Goal: Task Accomplishment & Management: Use online tool/utility

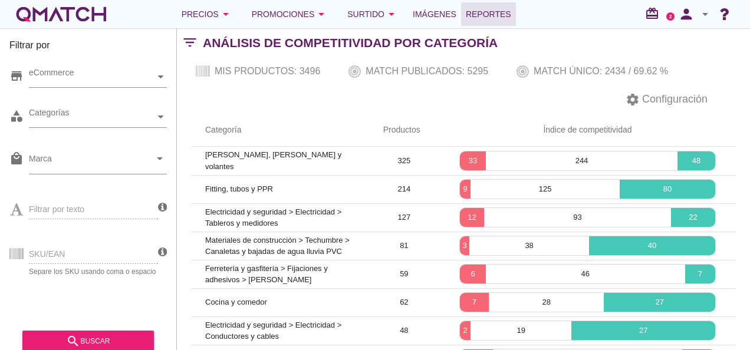
click at [467, 12] on span "Reportes" at bounding box center [487, 14] width 45 height 14
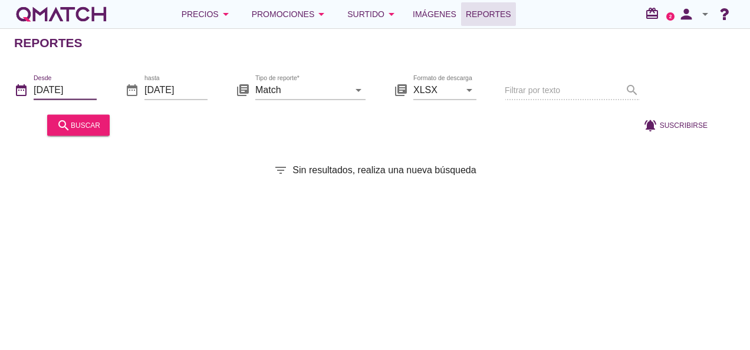
click at [85, 88] on input "[DATE]" at bounding box center [65, 89] width 63 height 19
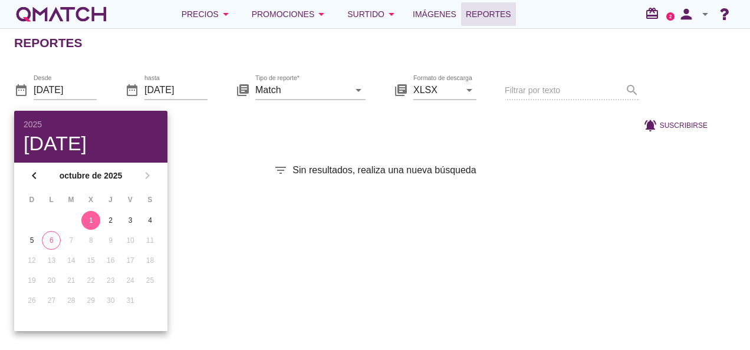
click at [146, 177] on div "chevron_left [DATE] chevron_right" at bounding box center [90, 176] width 153 height 26
click at [55, 241] on div "6" at bounding box center [51, 240] width 18 height 11
type input "[DATE]"
click at [191, 86] on input "[DATE]" at bounding box center [175, 89] width 63 height 19
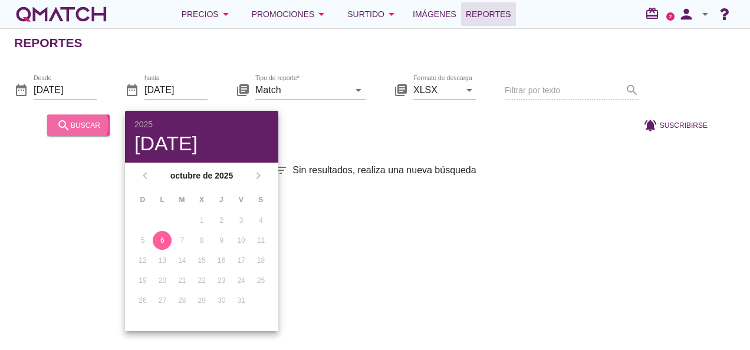
click at [80, 130] on div "search buscar" at bounding box center [79, 125] width 44 height 14
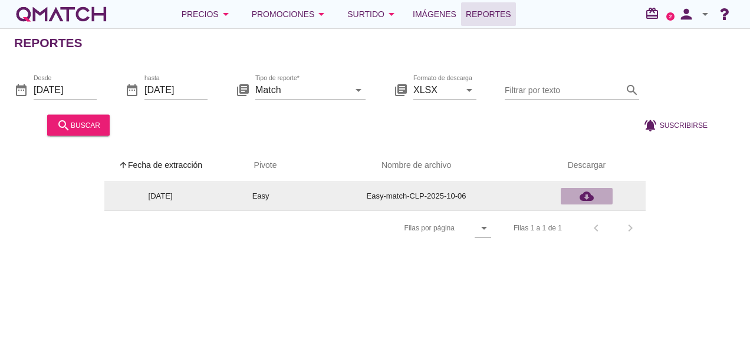
click at [582, 197] on icon "cloud_download" at bounding box center [586, 196] width 14 height 14
